Goal: Find specific page/section: Find specific page/section

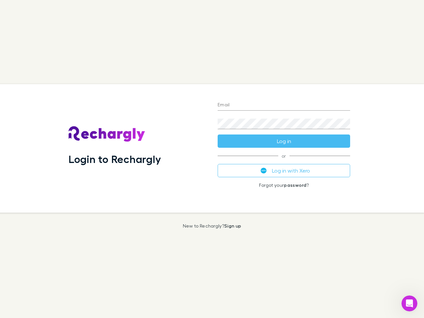
click at [212, 159] on div "Login to Rechargly" at bounding box center [137, 148] width 149 height 129
click at [284, 105] on input "Email" at bounding box center [284, 105] width 133 height 11
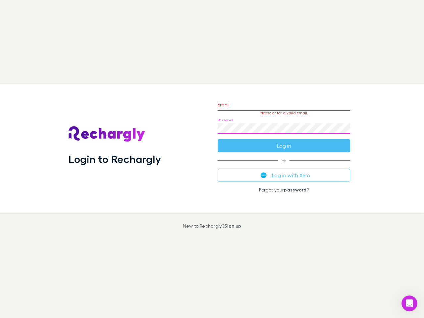
click at [284, 141] on form "Email Please enter a valid email. Password Log in" at bounding box center [284, 124] width 133 height 58
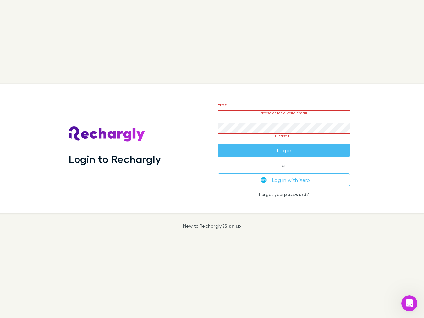
click at [284, 171] on div "Email Please enter a valid email. Password Please fill Log in or Log in with Xe…" at bounding box center [284, 148] width 143 height 129
click at [410, 304] on icon "Open Intercom Messenger" at bounding box center [410, 303] width 11 height 11
